Goal: Task Accomplishment & Management: Complete application form

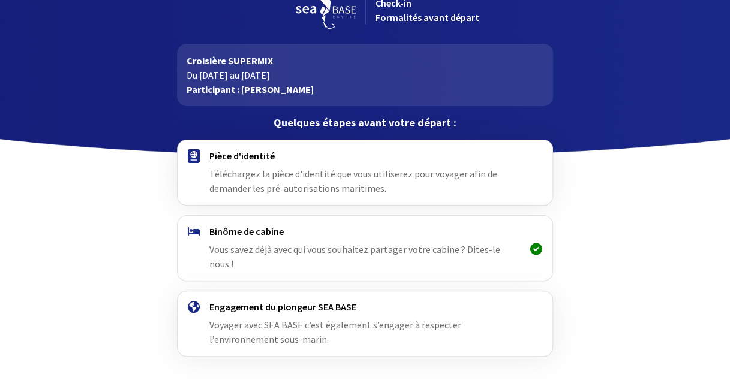
scroll to position [46, 0]
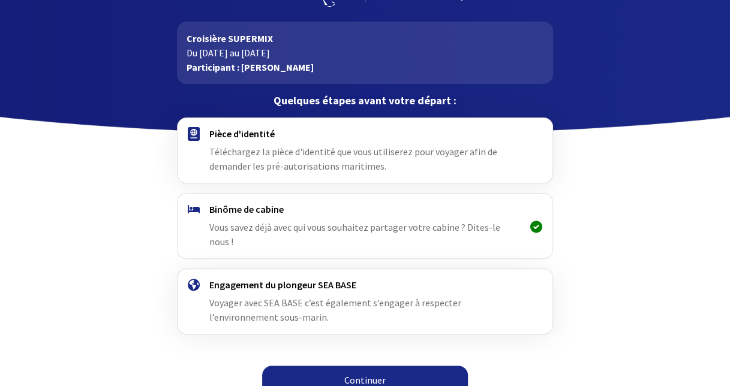
click at [377, 366] on link "Continuer" at bounding box center [365, 380] width 206 height 29
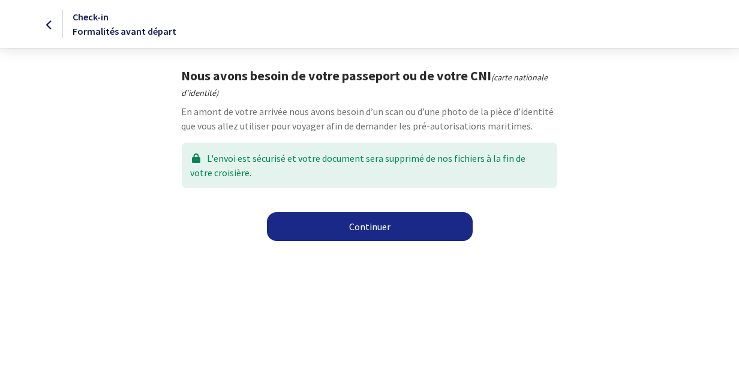
click at [369, 226] on link "Continuer" at bounding box center [370, 226] width 206 height 29
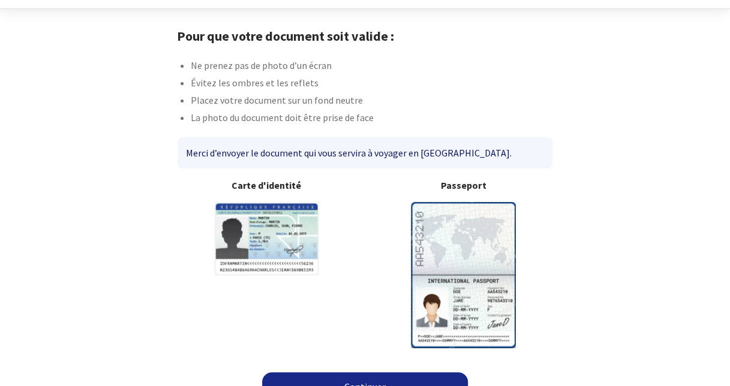
scroll to position [61, 0]
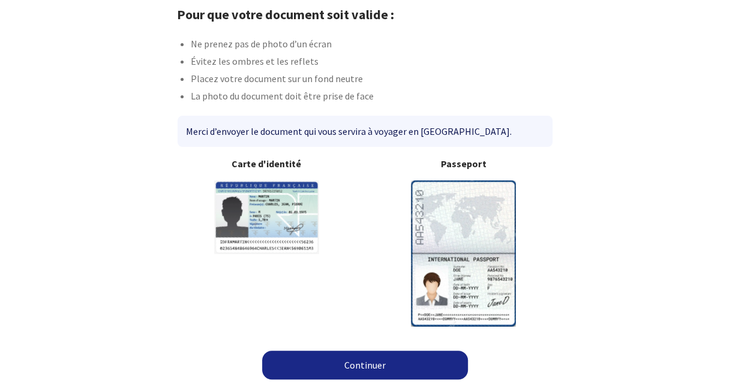
click at [470, 232] on img at bounding box center [463, 254] width 105 height 146
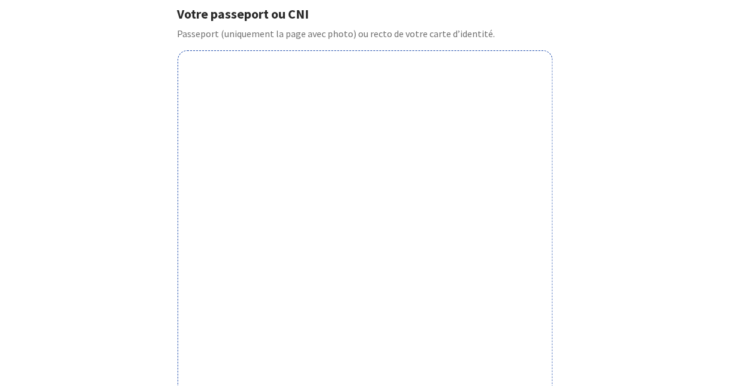
scroll to position [422, 0]
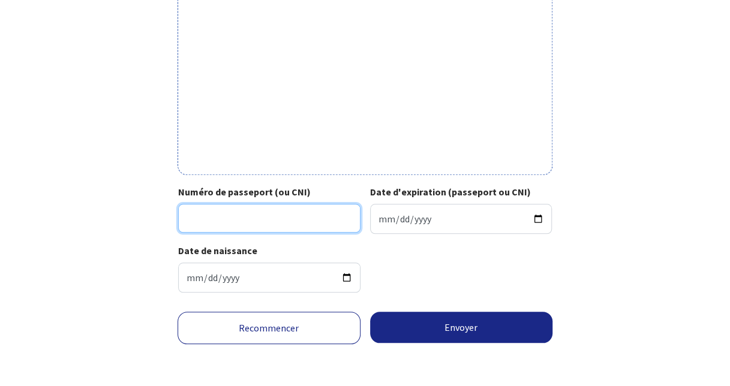
click at [239, 221] on input "Numéro de passeport (ou CNI)" at bounding box center [269, 218] width 182 height 29
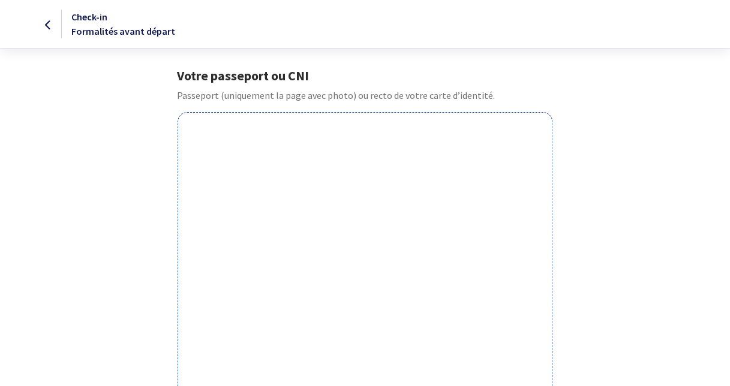
scroll to position [360, 0]
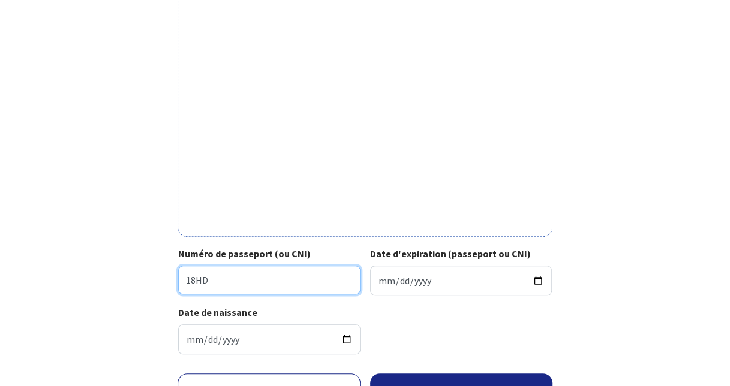
click at [269, 275] on input "18HD" at bounding box center [269, 280] width 182 height 29
type input "18HD02615"
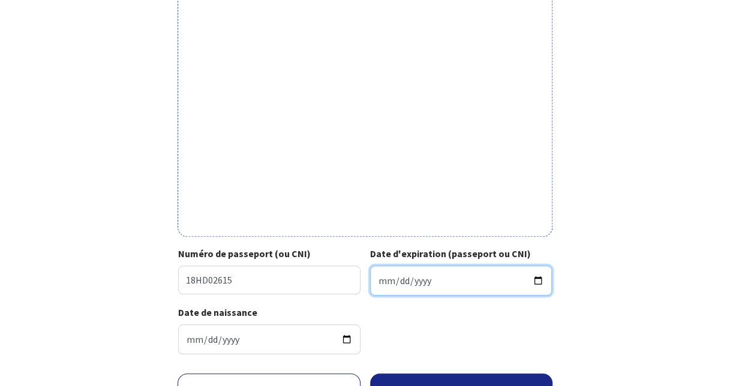
click at [389, 283] on input "Date d'expiration (passeport ou CNI)" at bounding box center [461, 281] width 182 height 30
click at [436, 286] on input "Date d'expiration (passeport ou CNI)" at bounding box center [461, 281] width 182 height 30
click at [532, 284] on input "Date d'expiration (passeport ou CNI)" at bounding box center [461, 281] width 182 height 30
type input "2028-12-10"
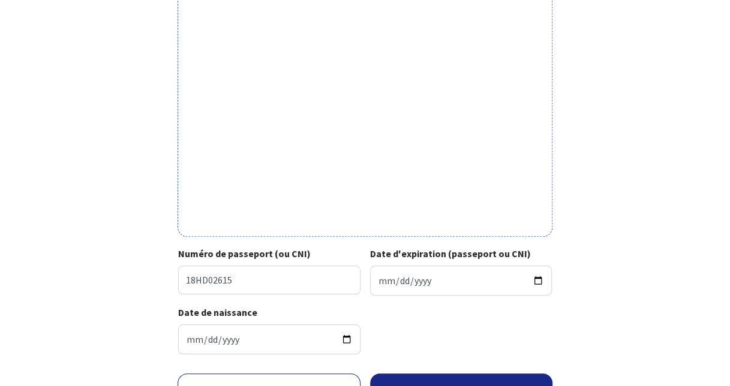
click at [712, 238] on form "Votre passeport ou CNI Passeport (uniquement la page avec photo) ou recto de vo…" at bounding box center [365, 79] width 730 height 742
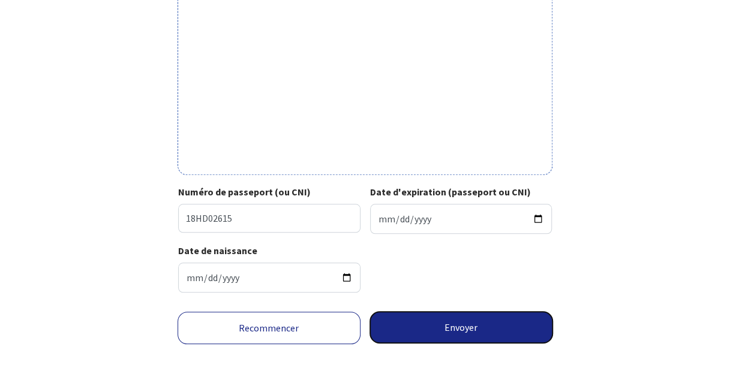
click at [433, 328] on button "Envoyer" at bounding box center [461, 327] width 183 height 31
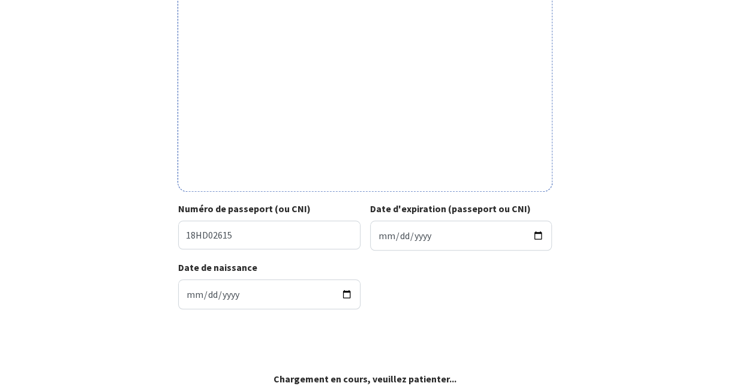
scroll to position [404, 0]
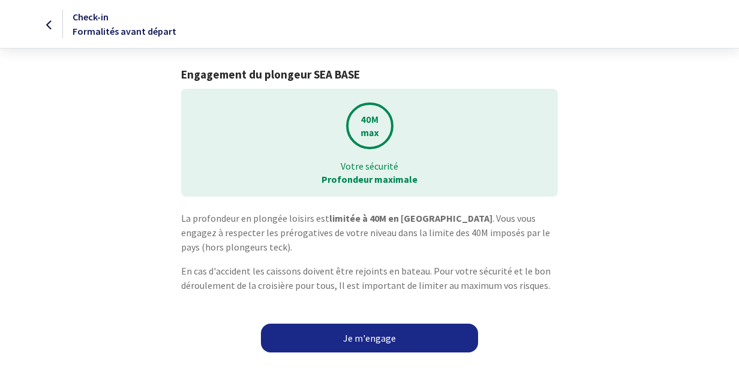
click at [370, 332] on link "Je m'engage" at bounding box center [369, 338] width 217 height 29
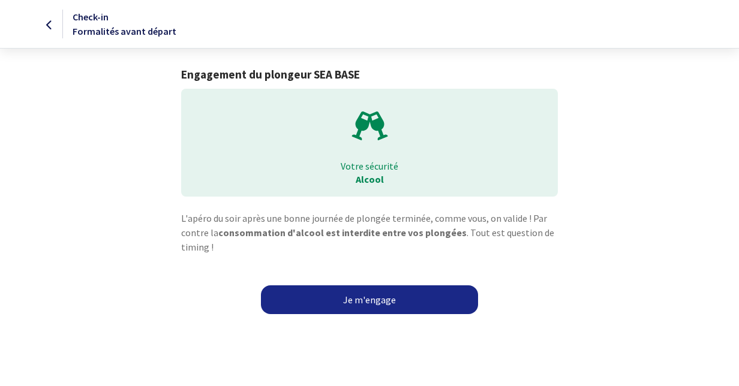
click at [375, 305] on link "Je m'engage" at bounding box center [369, 300] width 217 height 29
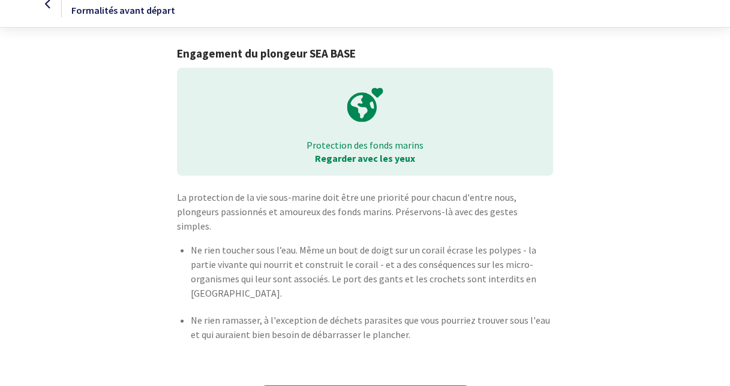
scroll to position [41, 0]
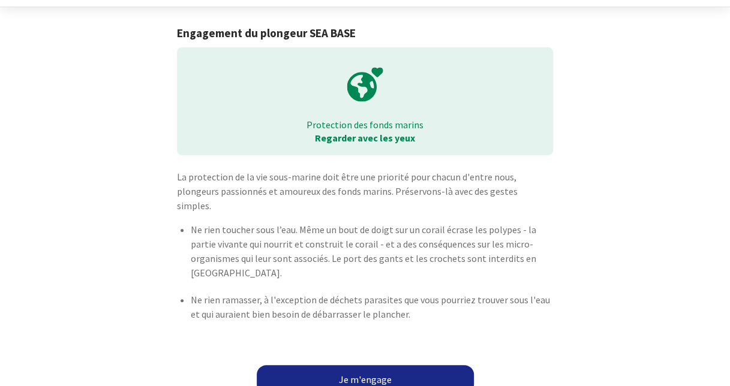
click at [370, 365] on link "Je m'engage" at bounding box center [365, 379] width 217 height 29
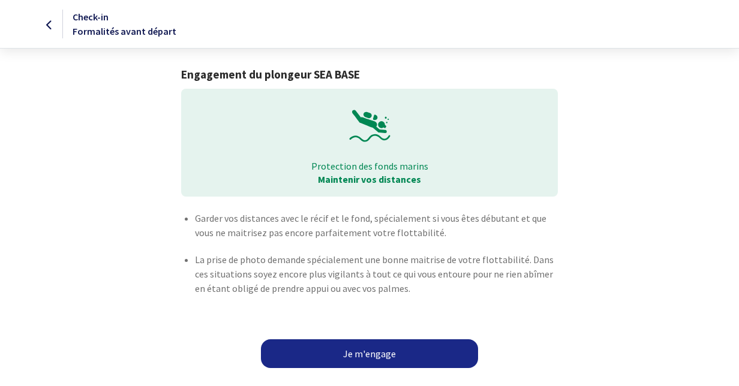
click at [376, 349] on link "Je m'engage" at bounding box center [369, 354] width 217 height 29
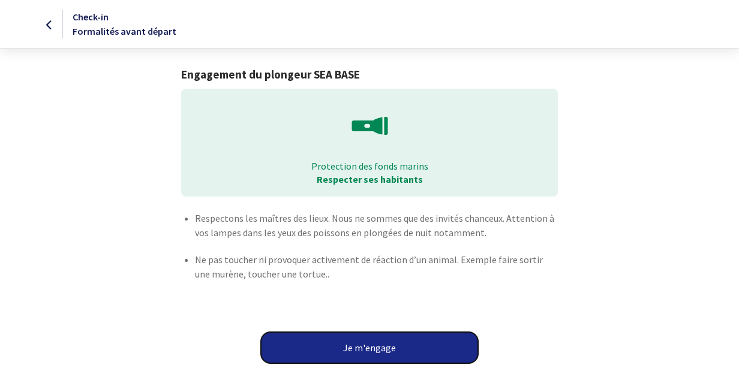
click at [375, 346] on button "Je m'engage" at bounding box center [369, 347] width 217 height 31
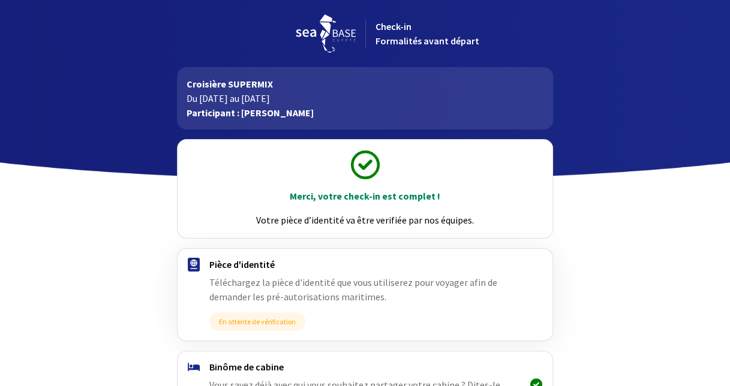
scroll to position [157, 0]
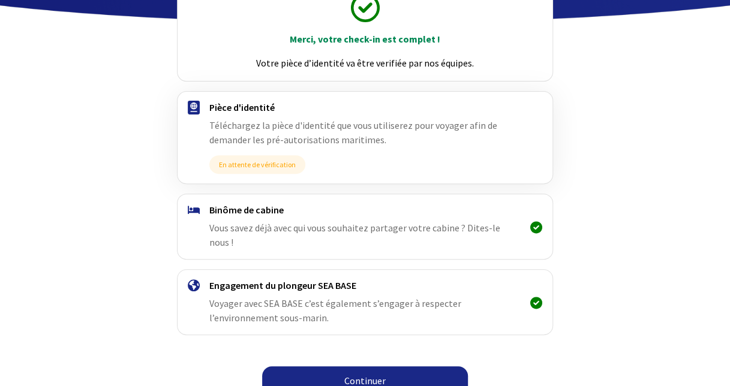
click at [370, 367] on link "Continuer" at bounding box center [365, 381] width 206 height 29
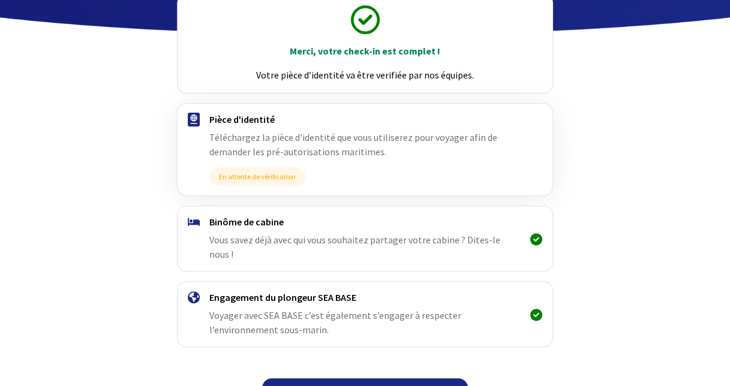
scroll to position [157, 0]
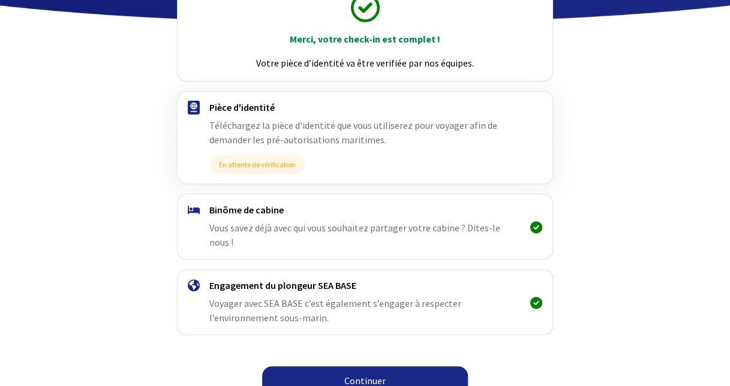
click at [500, 226] on span "Vous savez déjà avec qui vous souhaitez partager votre cabine ? Dites-le nous !" at bounding box center [354, 235] width 291 height 26
click at [355, 298] on span "Voyager avec SEA BASE c’est également s’engager à respecter l’environnement sou…" at bounding box center [335, 311] width 252 height 26
click at [374, 367] on link "Continuer" at bounding box center [365, 381] width 206 height 29
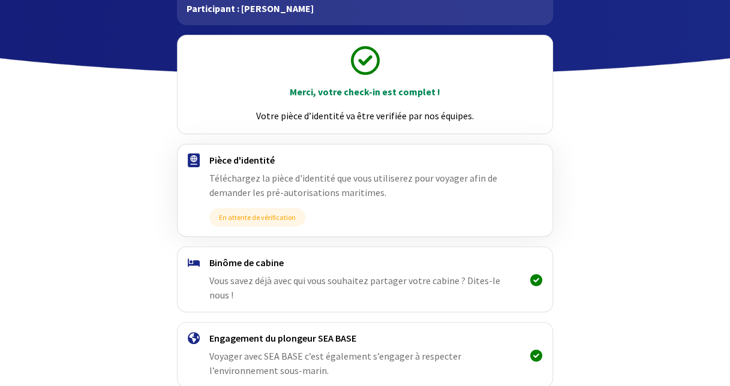
scroll to position [157, 0]
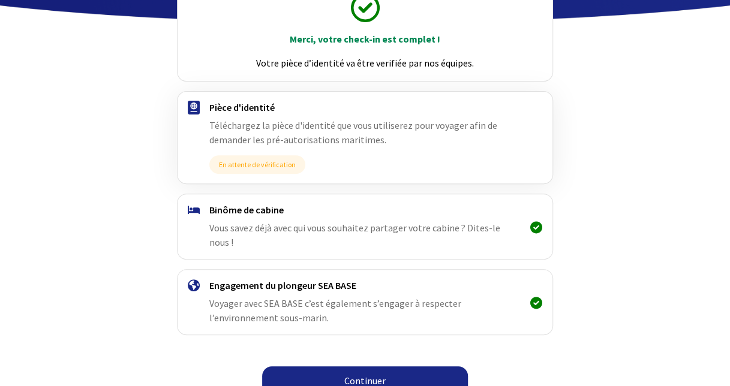
click at [360, 367] on link "Continuer" at bounding box center [365, 381] width 206 height 29
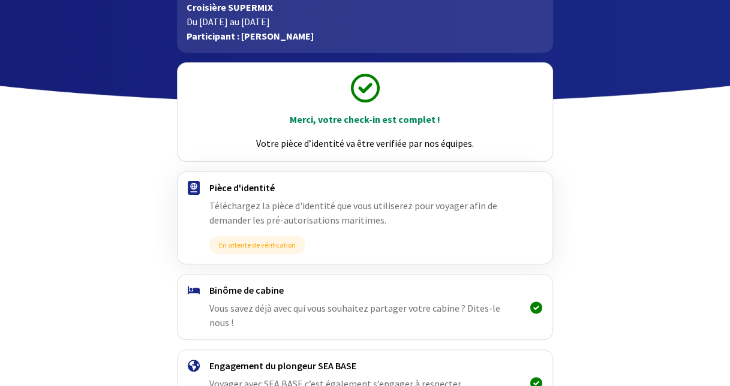
scroll to position [157, 0]
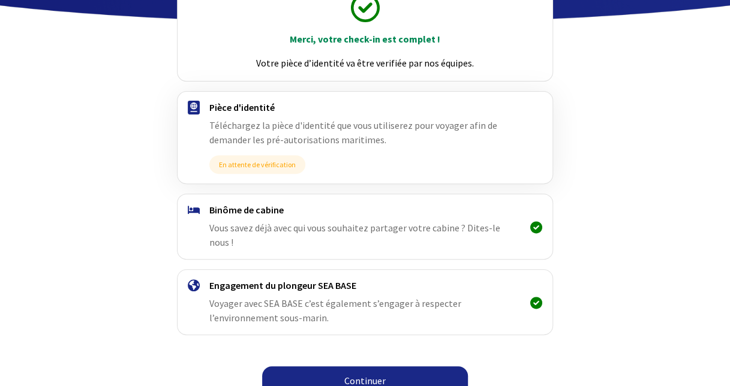
click at [358, 367] on link "Continuer" at bounding box center [365, 381] width 206 height 29
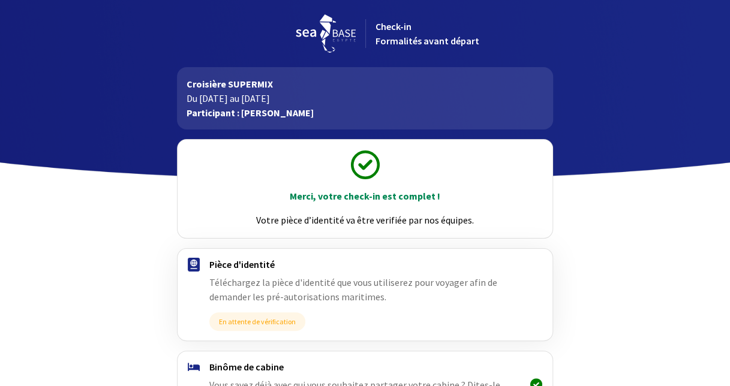
drag, startPoint x: 400, startPoint y: 221, endPoint x: 506, endPoint y: 223, distance: 105.6
click at [506, 223] on p "Votre pièce d’identité va être verifiée par nos équipes." at bounding box center [364, 220] width 353 height 14
